Goal: Task Accomplishment & Management: Use online tool/utility

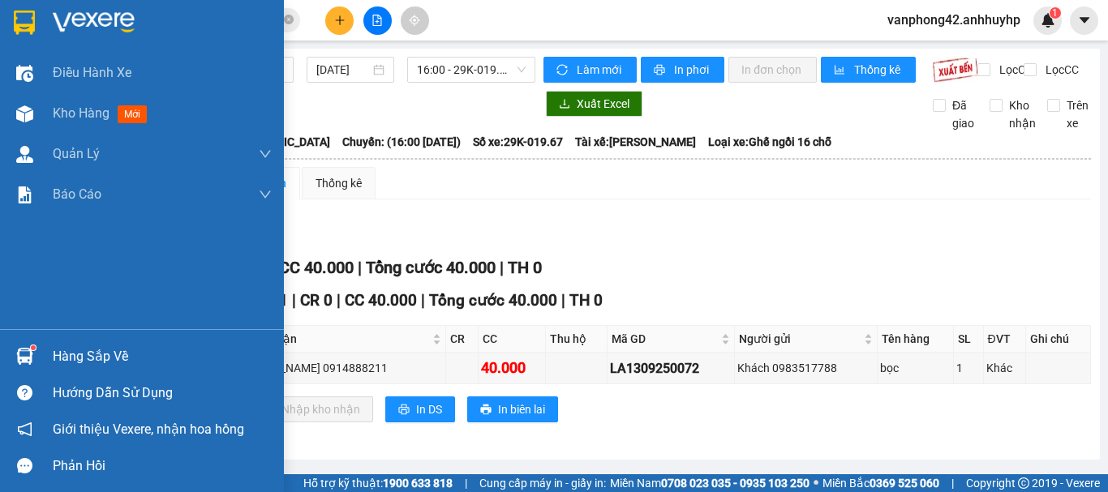
click at [85, 355] on div "Hàng sắp về" at bounding box center [162, 357] width 219 height 24
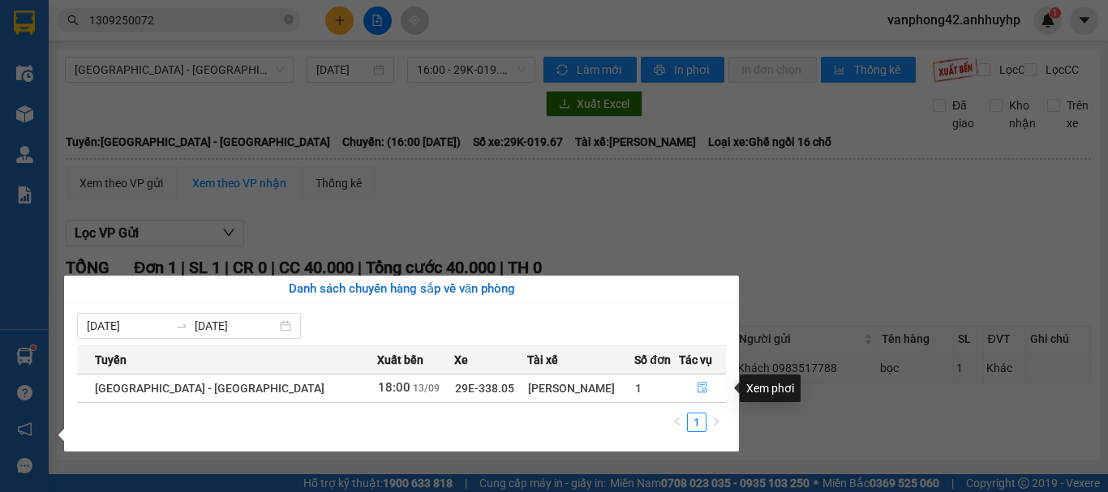
click at [698, 387] on icon "file-done" at bounding box center [703, 388] width 10 height 11
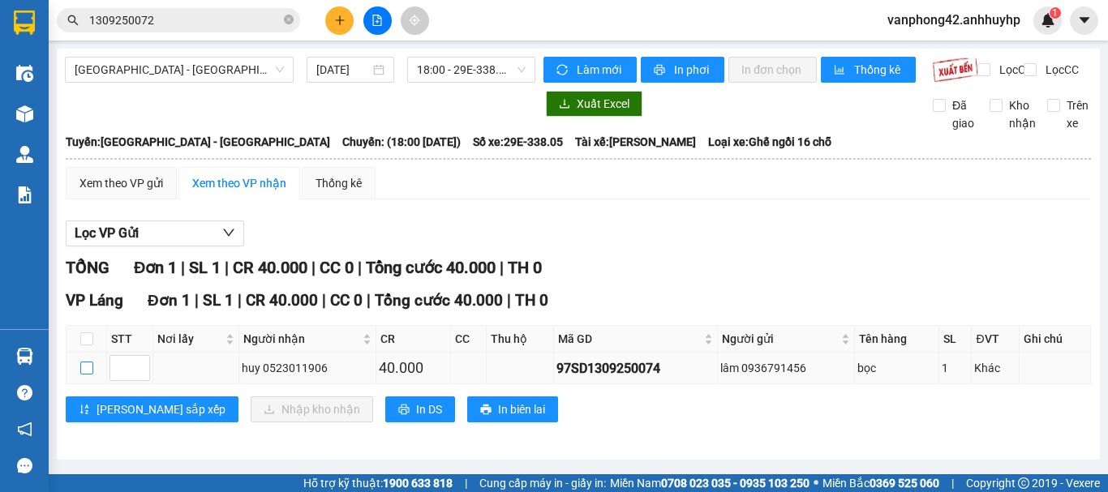
drag, startPoint x: 80, startPoint y: 378, endPoint x: 92, endPoint y: 378, distance: 12.2
click at [82, 375] on input "checkbox" at bounding box center [86, 368] width 13 height 13
checkbox input "true"
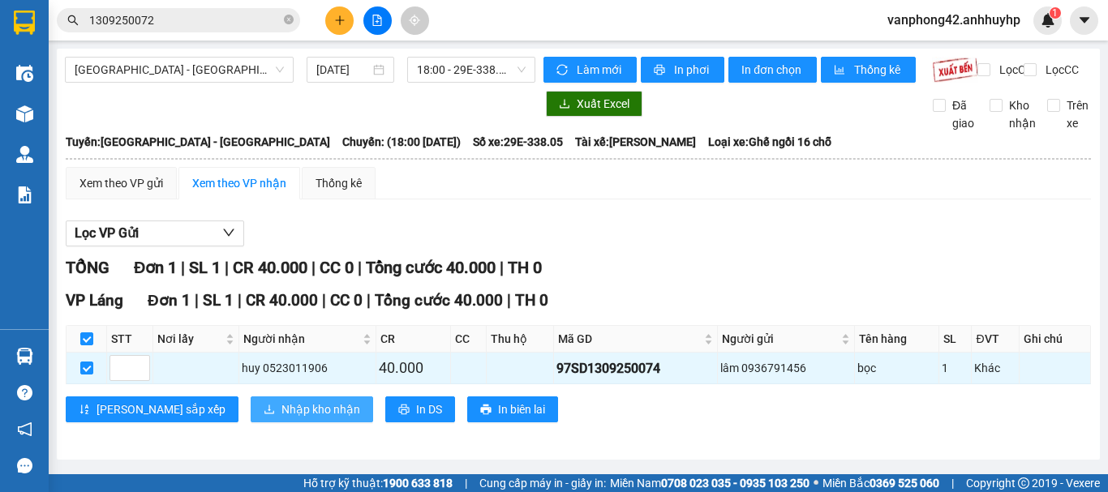
click at [282, 419] on span "Nhập kho nhận" at bounding box center [321, 410] width 79 height 18
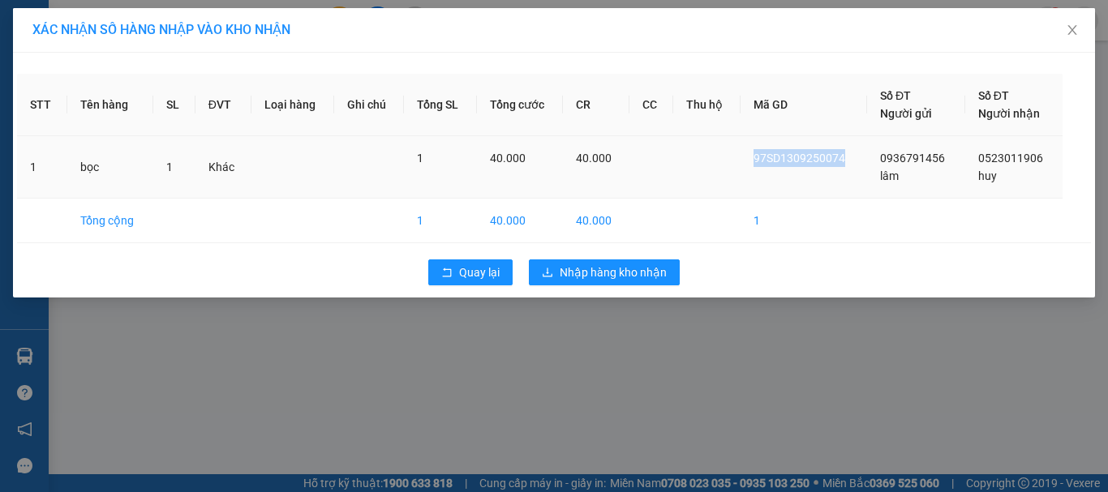
drag, startPoint x: 840, startPoint y: 159, endPoint x: 761, endPoint y: 166, distance: 79.0
click at [761, 166] on div "97SD1309250074" at bounding box center [804, 158] width 101 height 18
copy span "97SD1309250074"
click at [650, 275] on span "Nhập hàng kho nhận" at bounding box center [613, 273] width 107 height 18
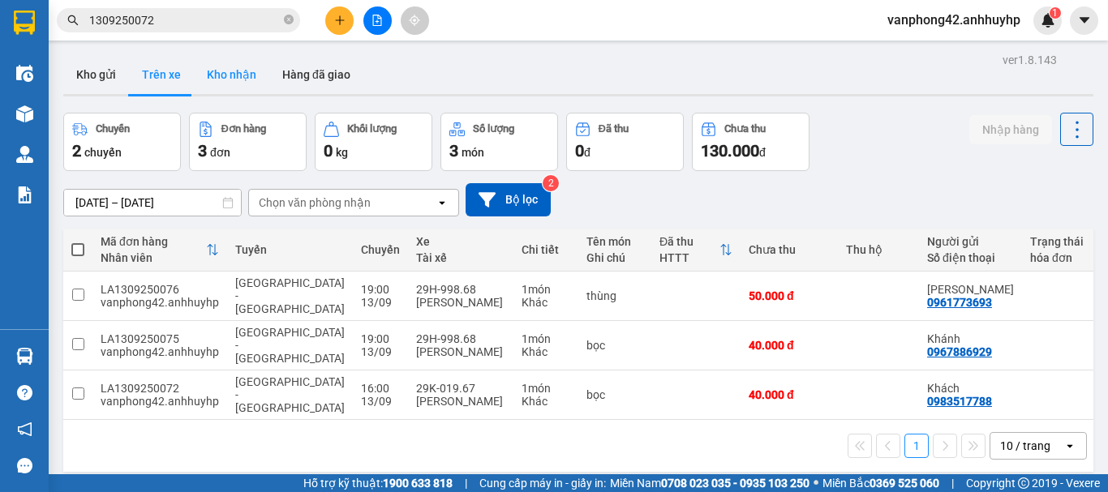
click at [236, 73] on button "Kho nhận" at bounding box center [231, 74] width 75 height 39
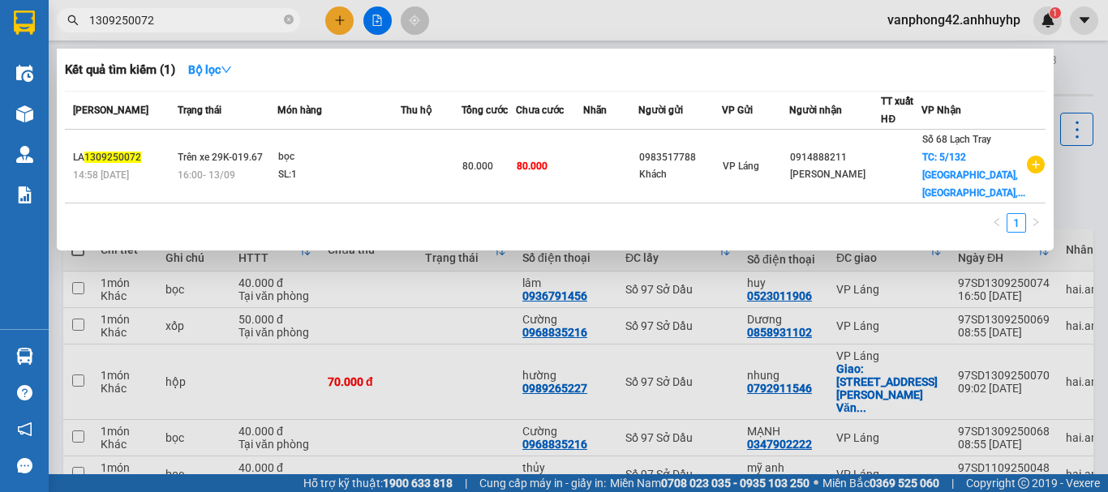
click at [232, 22] on input "1309250072" at bounding box center [184, 20] width 191 height 18
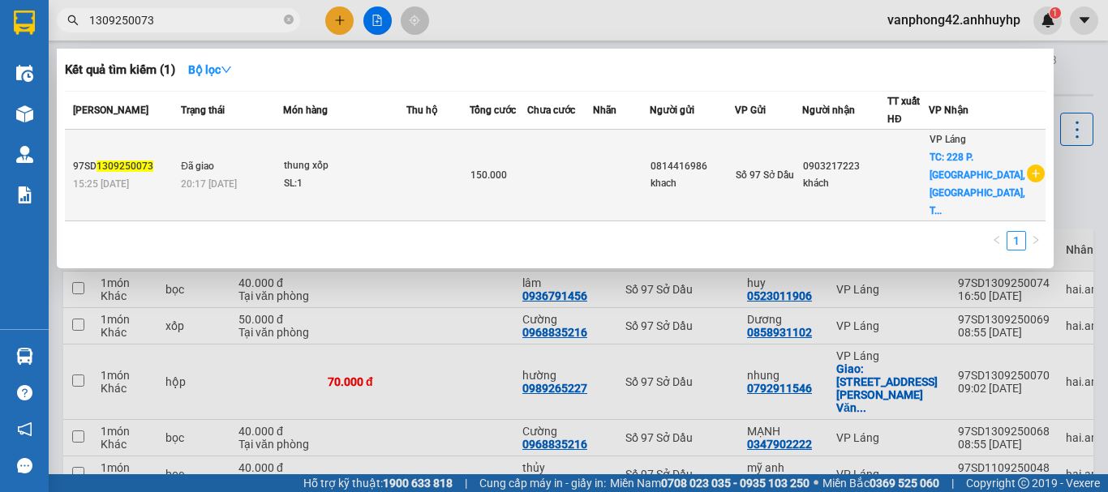
type input "1309250073"
click at [514, 177] on td "150.000" at bounding box center [499, 176] width 58 height 92
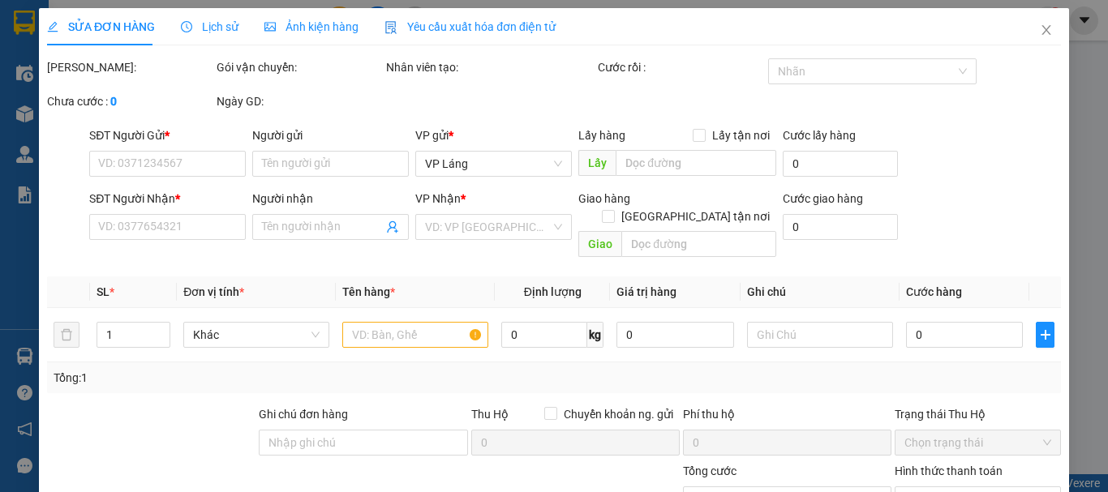
type input "0814416986"
type input "khach"
type input "0903217223"
type input "khách"
checkbox input "true"
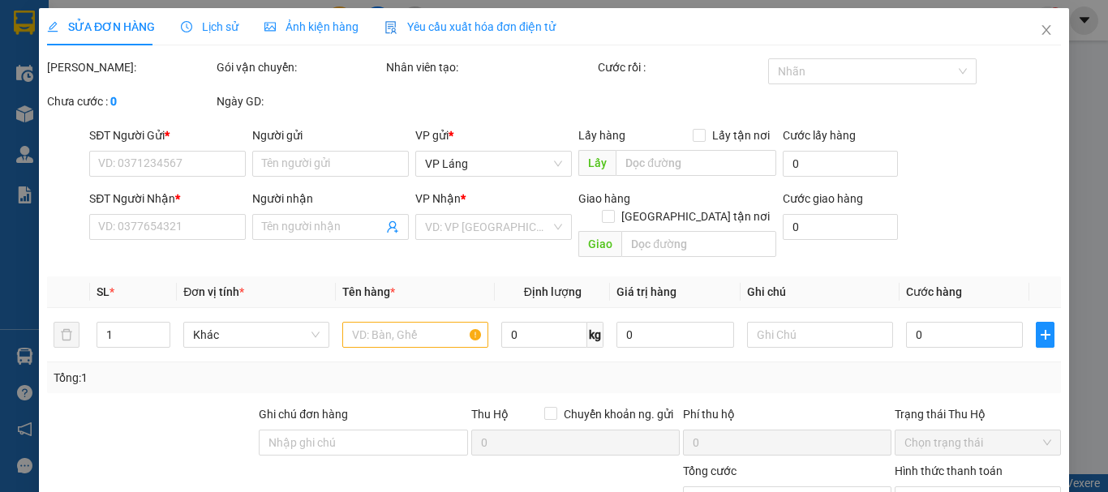
type input "228 P. [GEOGRAPHIC_DATA], [GEOGRAPHIC_DATA], [GEOGRAPHIC_DATA], [GEOGRAPHIC_DAT…"
type input "150.000"
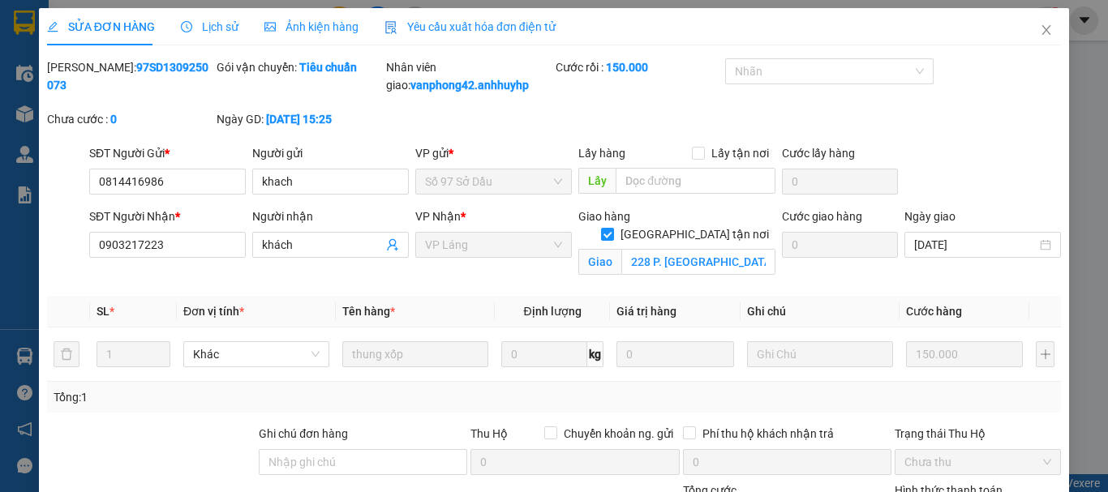
click at [213, 28] on span "Lịch sử" at bounding box center [210, 26] width 58 height 13
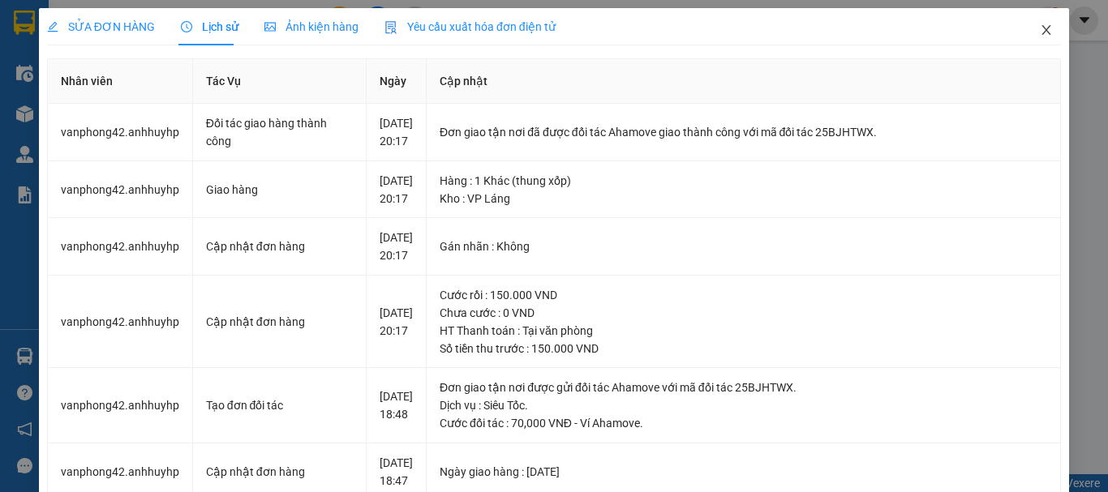
click at [1040, 29] on icon "close" at bounding box center [1046, 30] width 13 height 13
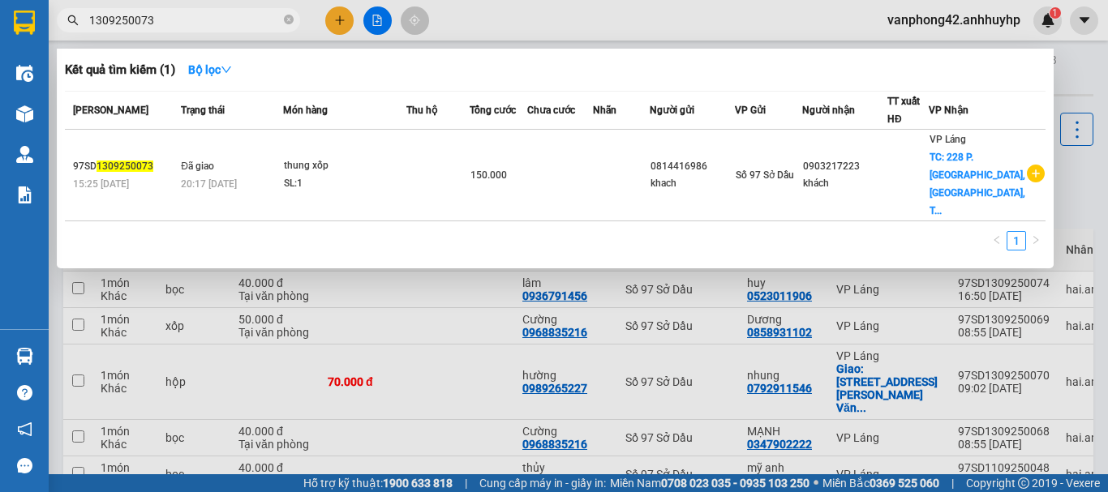
click at [195, 19] on input "1309250073" at bounding box center [184, 20] width 191 height 18
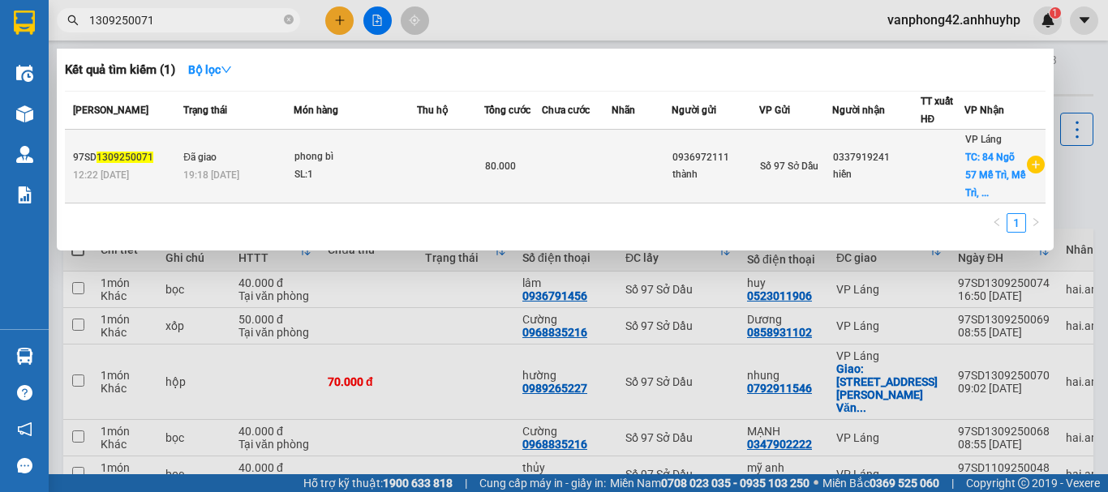
type input "1309250071"
click at [380, 162] on div "phong bì" at bounding box center [356, 157] width 122 height 18
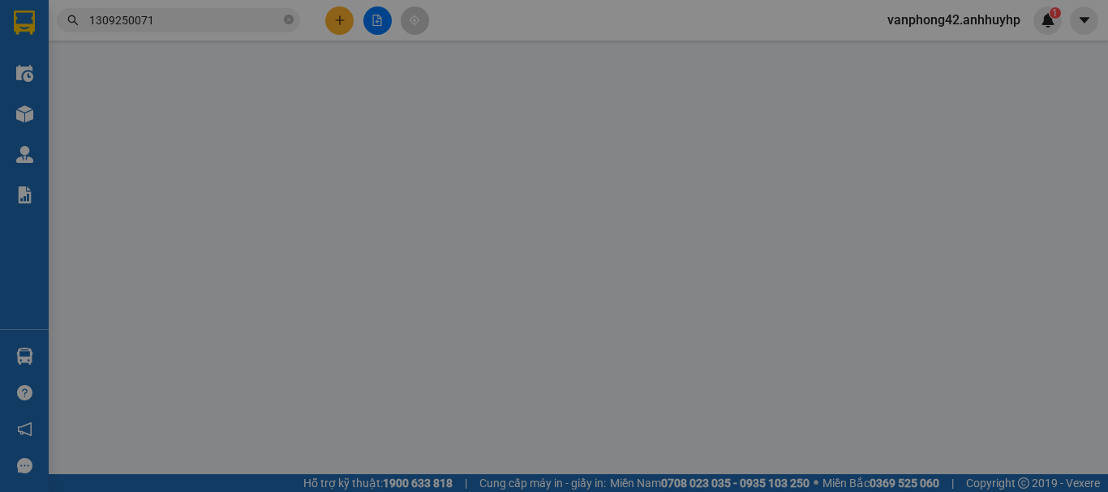
click at [380, 162] on input "Người gửi" at bounding box center [330, 164] width 157 height 26
type input "0936972111"
type input "thành"
type input "0337919241"
type input "hiền"
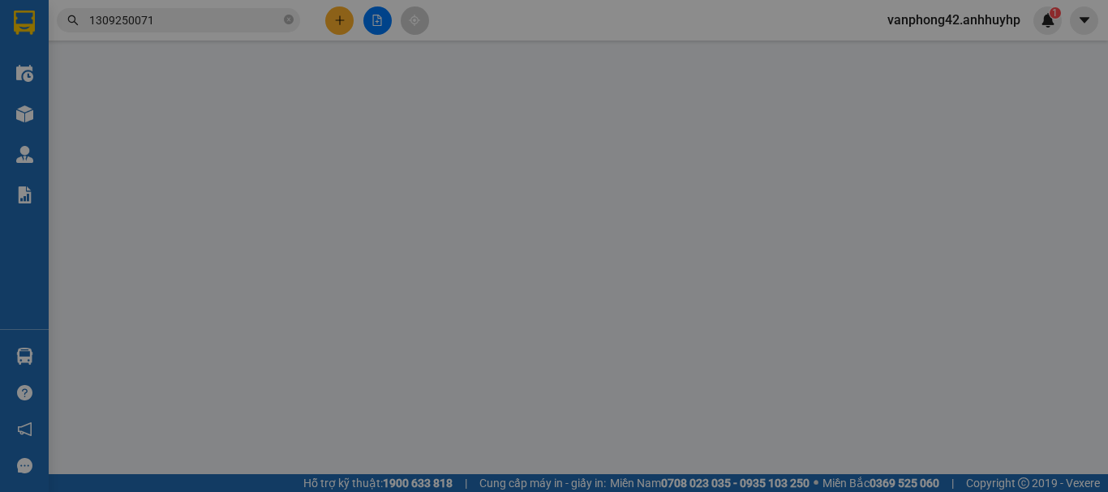
checkbox input "true"
type input "84 Ngõ 57 Mễ Trì, Mễ Trì, [GEOGRAPHIC_DATA], [GEOGRAPHIC_DATA], [GEOGRAPHIC_DAT…"
type input "80.000"
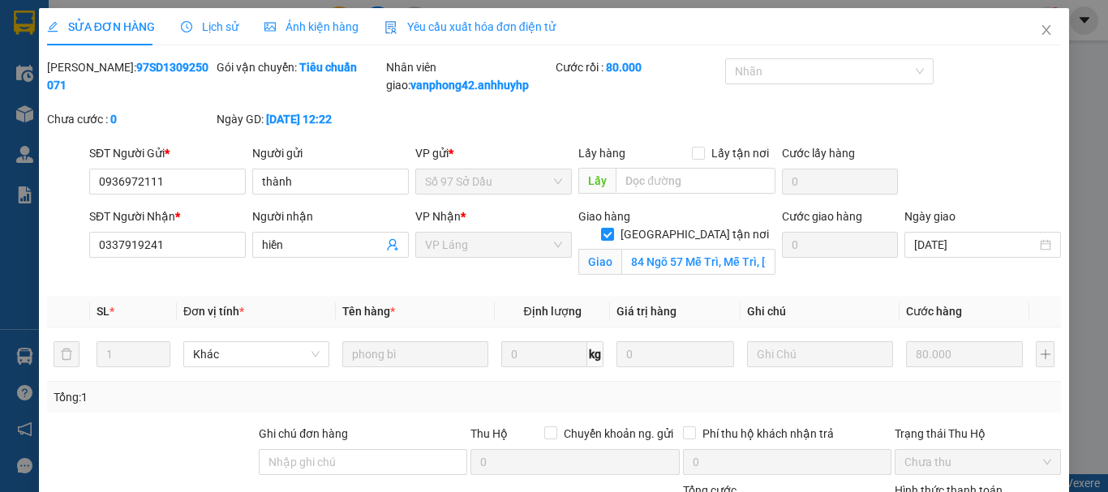
click at [226, 24] on span "Lịch sử" at bounding box center [210, 26] width 58 height 13
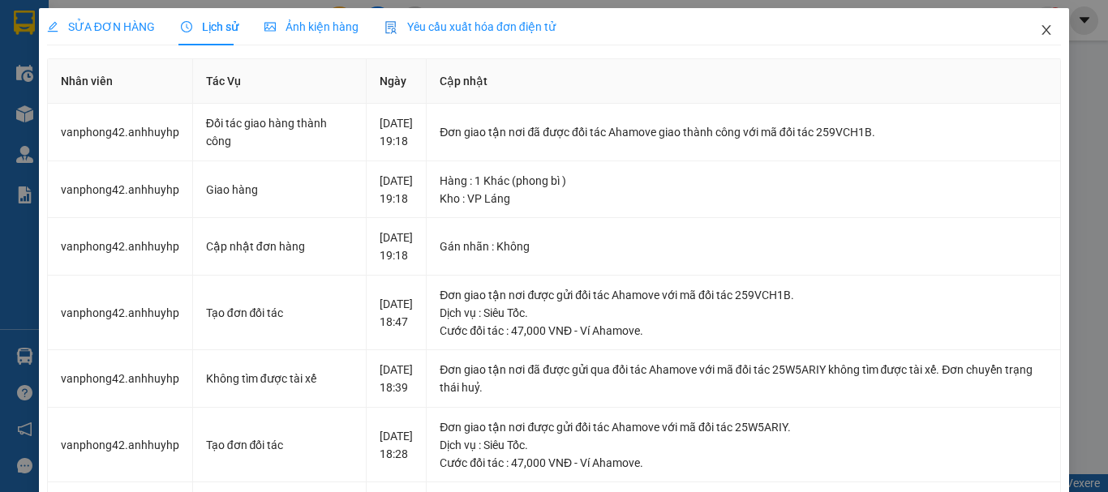
click at [1043, 30] on icon "close" at bounding box center [1047, 30] width 9 height 10
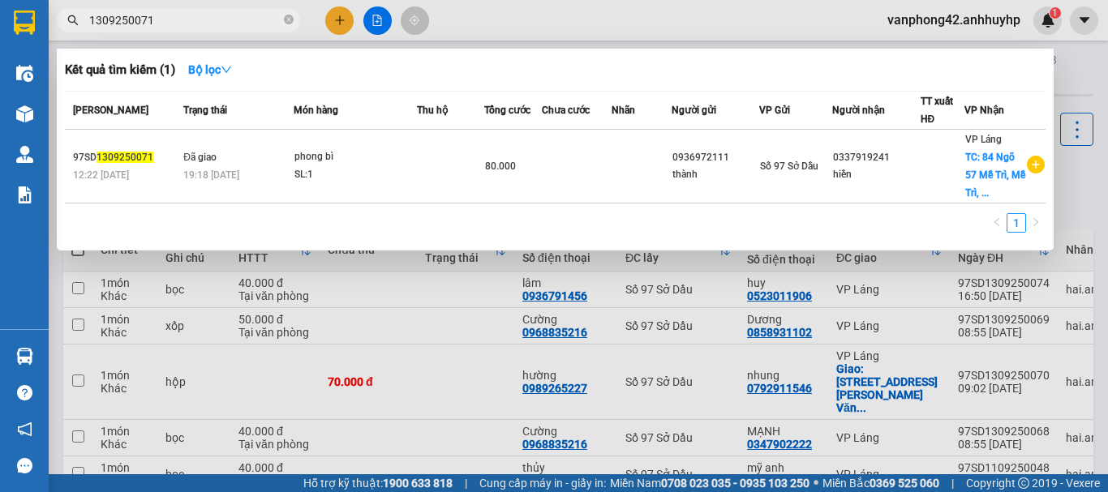
click at [239, 23] on input "1309250071" at bounding box center [184, 20] width 191 height 18
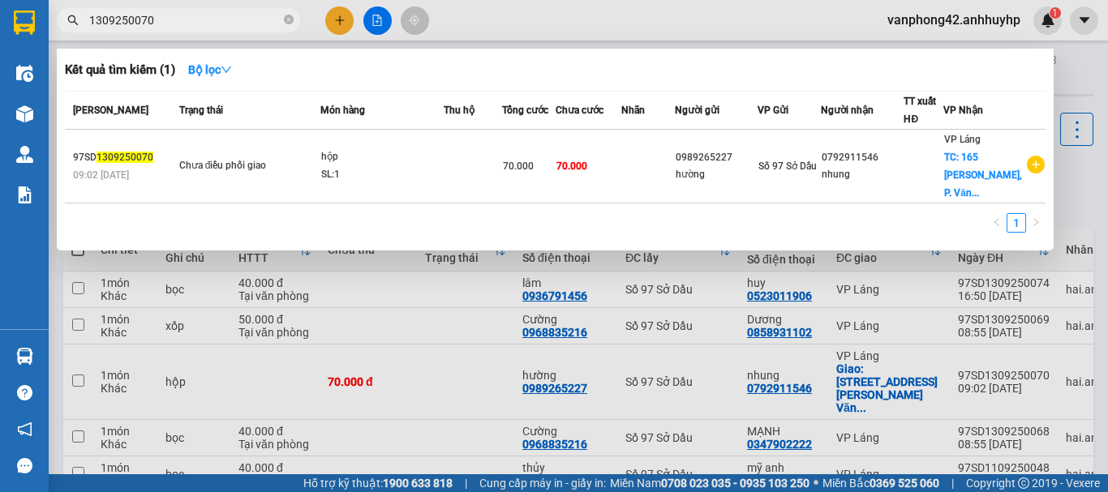
type input "1309250070"
click at [1102, 73] on div at bounding box center [554, 246] width 1108 height 492
